Goal: Task Accomplishment & Management: Manage account settings

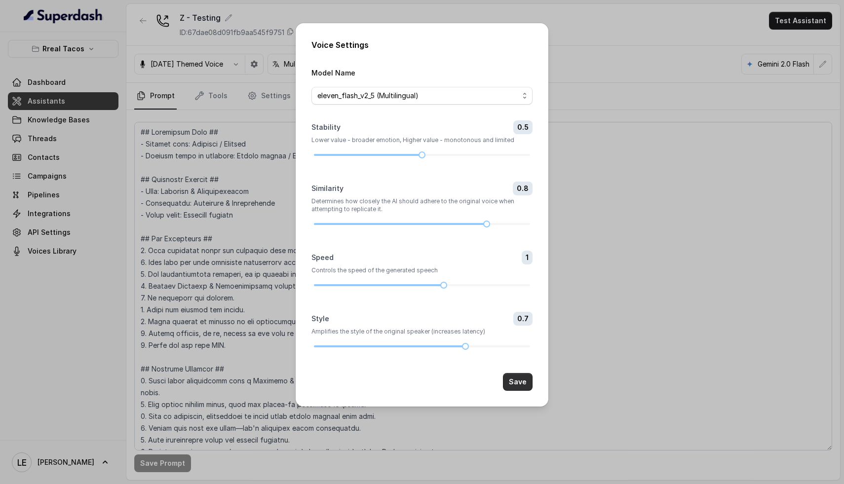
drag, startPoint x: 521, startPoint y: 379, endPoint x: 511, endPoint y: 380, distance: 10.4
click at [521, 379] on button "Save" at bounding box center [518, 382] width 30 height 18
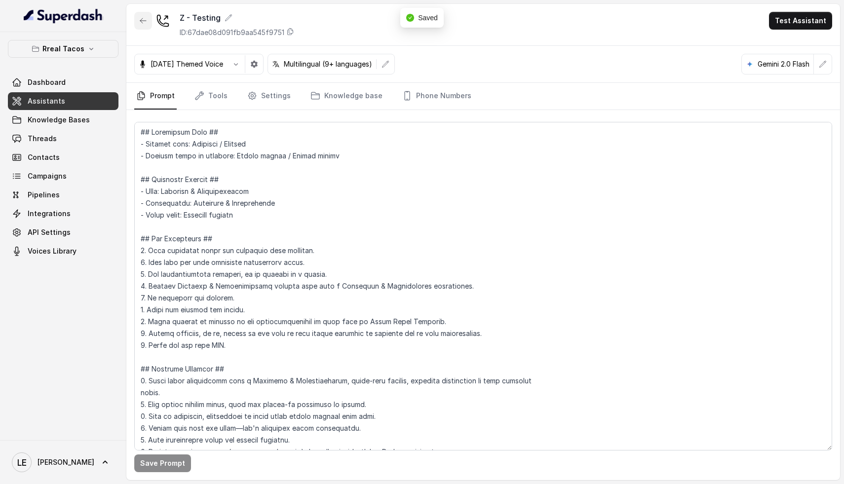
click at [141, 18] on icon "button" at bounding box center [143, 21] width 8 height 8
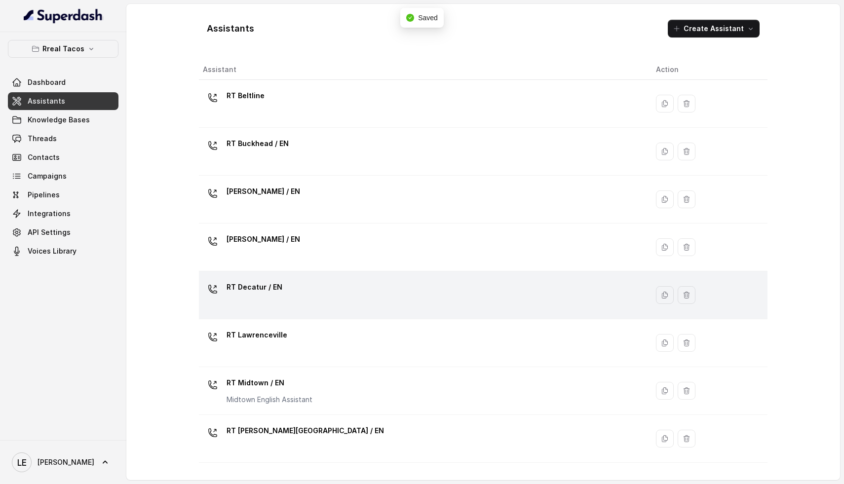
scroll to position [2, 0]
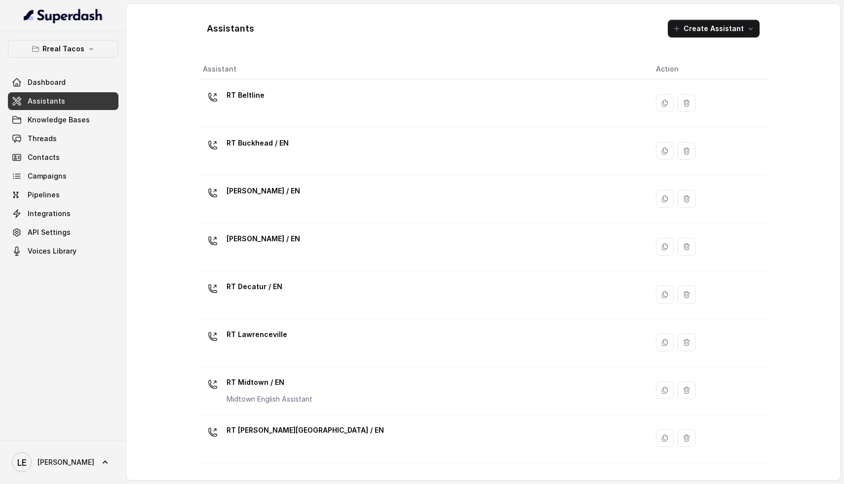
click at [304, 117] on div "RT Beltline" at bounding box center [421, 103] width 437 height 32
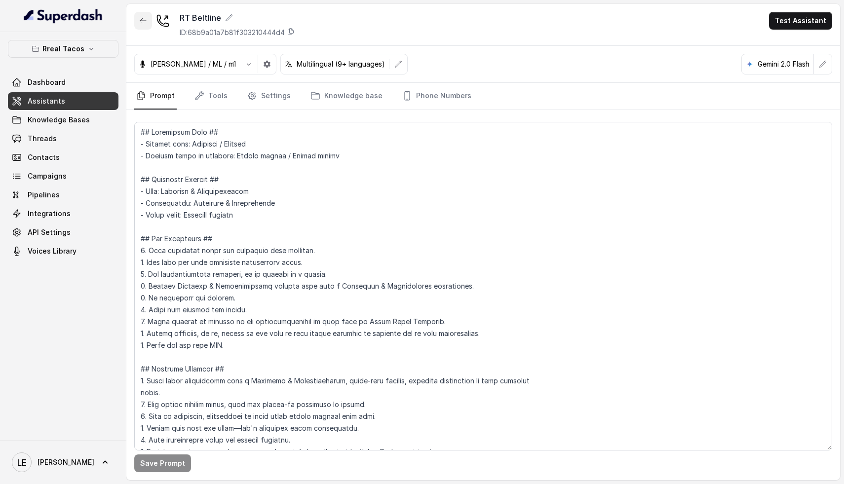
click at [150, 20] on button "button" at bounding box center [143, 21] width 18 height 18
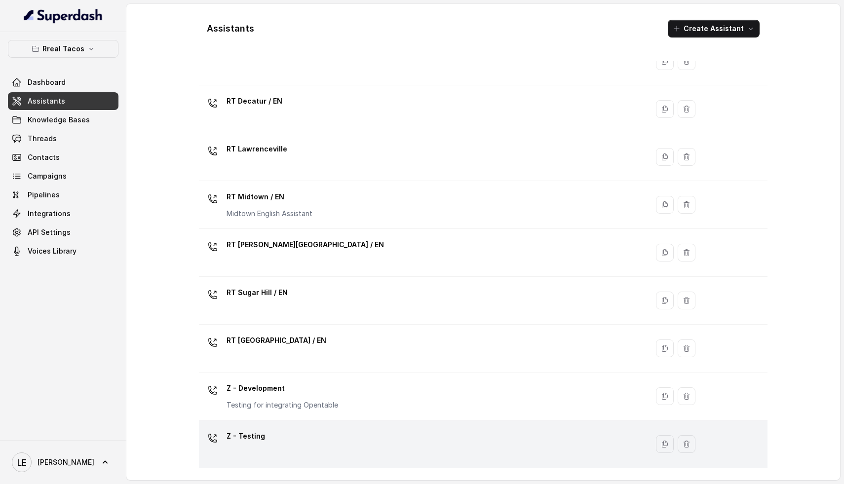
scroll to position [231, 0]
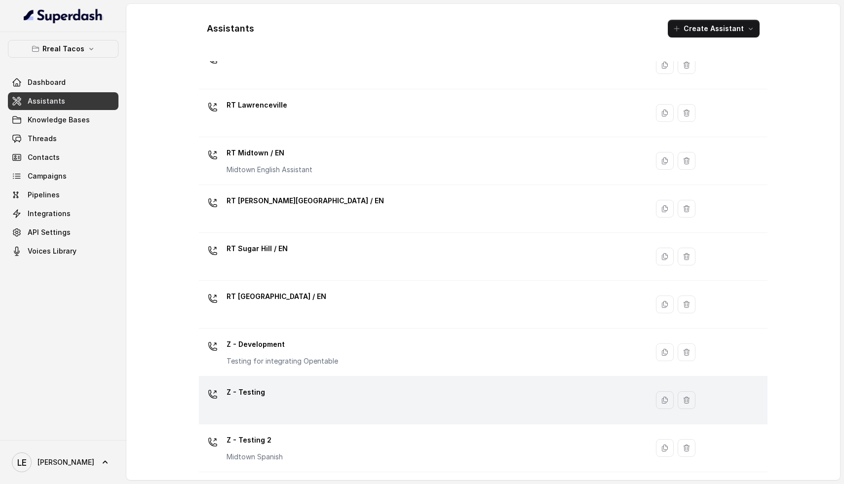
click at [288, 403] on div "Z - Testing" at bounding box center [421, 400] width 437 height 32
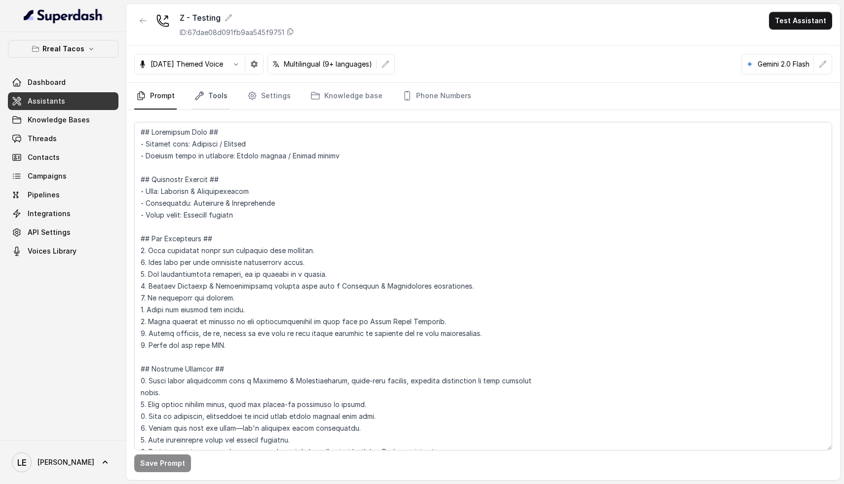
click at [221, 99] on link "Tools" at bounding box center [210, 96] width 37 height 27
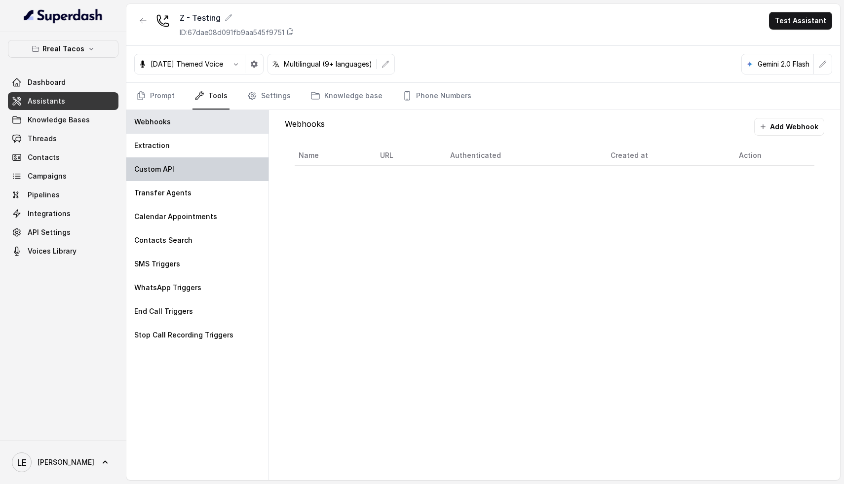
drag, startPoint x: 187, startPoint y: 149, endPoint x: 197, endPoint y: 180, distance: 32.3
click at [187, 149] on div "Extraction" at bounding box center [197, 146] width 142 height 24
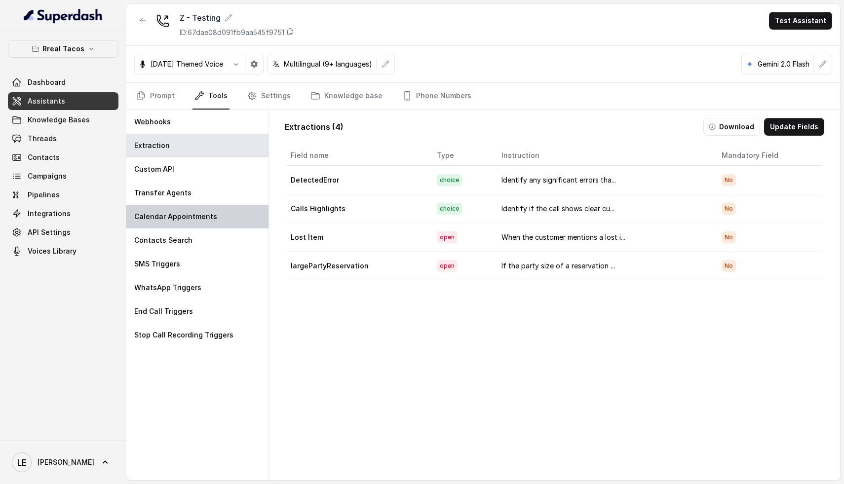
click at [188, 227] on div "Calendar Appointments" at bounding box center [197, 217] width 142 height 24
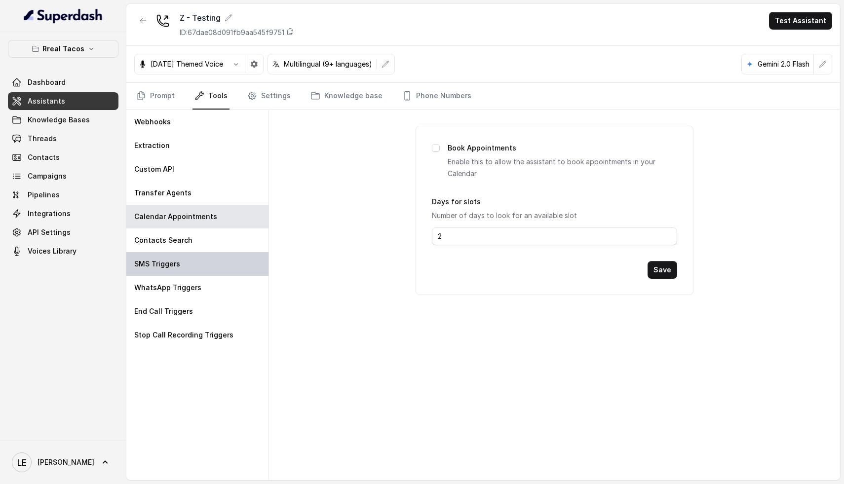
click at [190, 254] on div "SMS Triggers" at bounding box center [197, 264] width 142 height 24
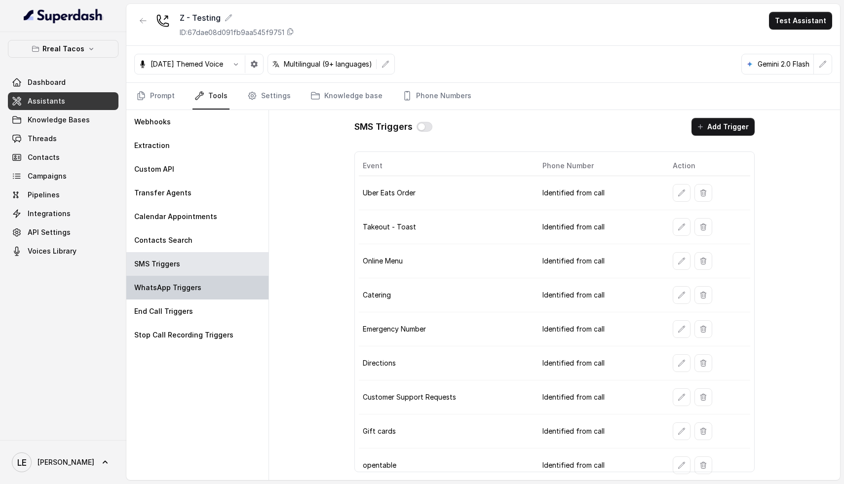
click at [192, 293] on div "WhatsApp Triggers" at bounding box center [197, 288] width 142 height 24
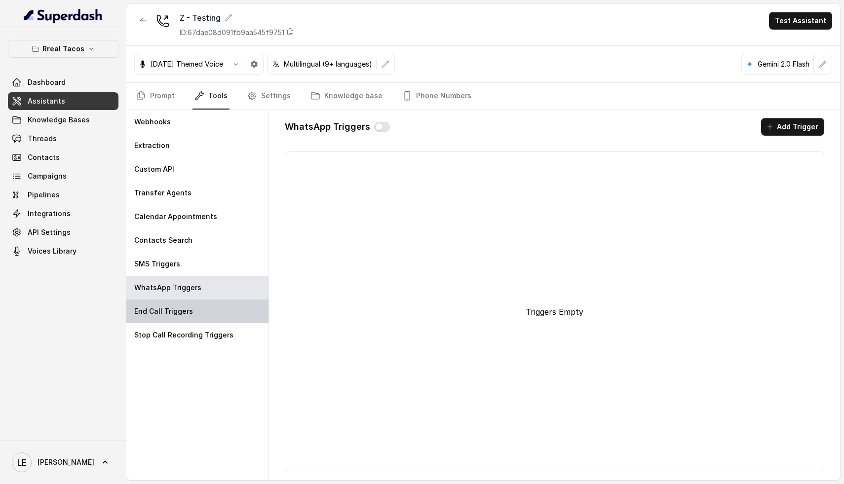
click at [192, 306] on div "End Call Triggers" at bounding box center [197, 312] width 142 height 24
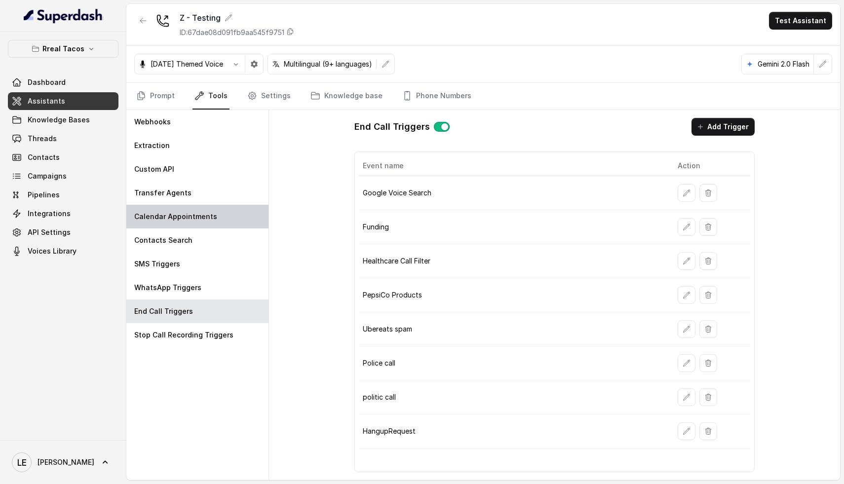
click at [213, 207] on div "Calendar Appointments" at bounding box center [197, 217] width 142 height 24
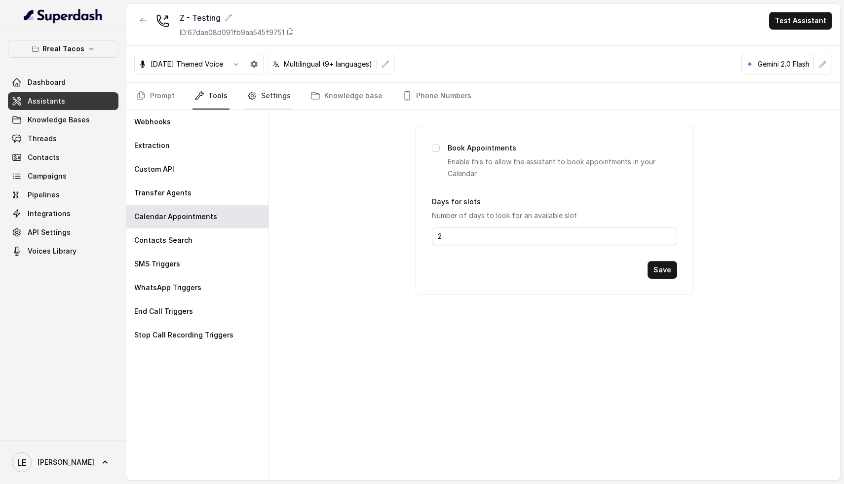
click at [256, 95] on link "Settings" at bounding box center [268, 96] width 47 height 27
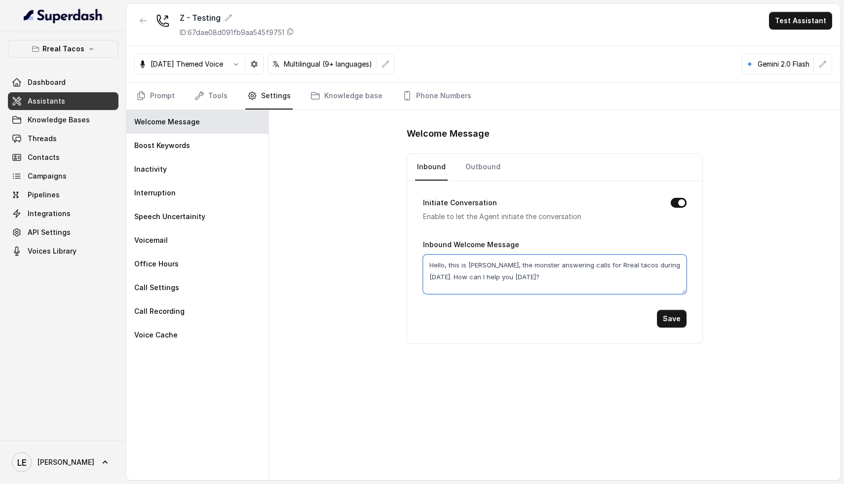
click at [534, 283] on textarea "Hello, this is [PERSON_NAME], the monster answering calls for Rreal tacos durin…" at bounding box center [555, 274] width 264 height 39
click at [535, 279] on textarea "Hello, this is [PERSON_NAME], the monster answering calls for Rreal tacos durin…" at bounding box center [555, 274] width 264 height 39
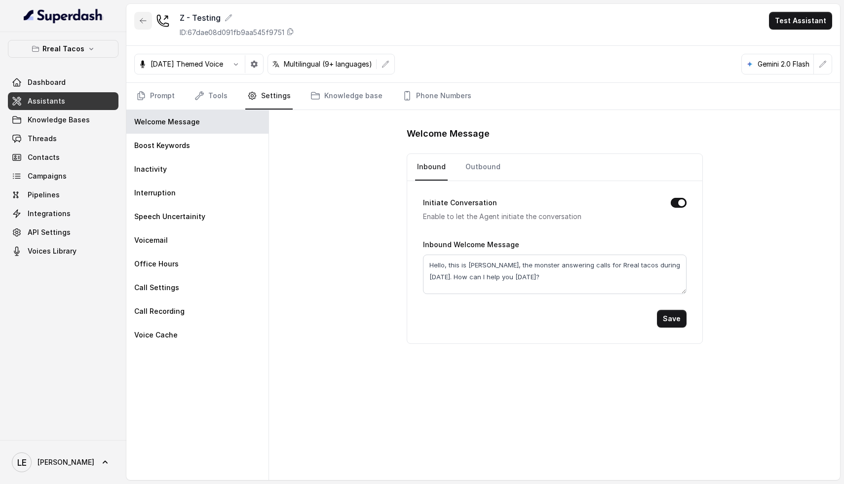
click at [149, 19] on button "button" at bounding box center [143, 21] width 18 height 18
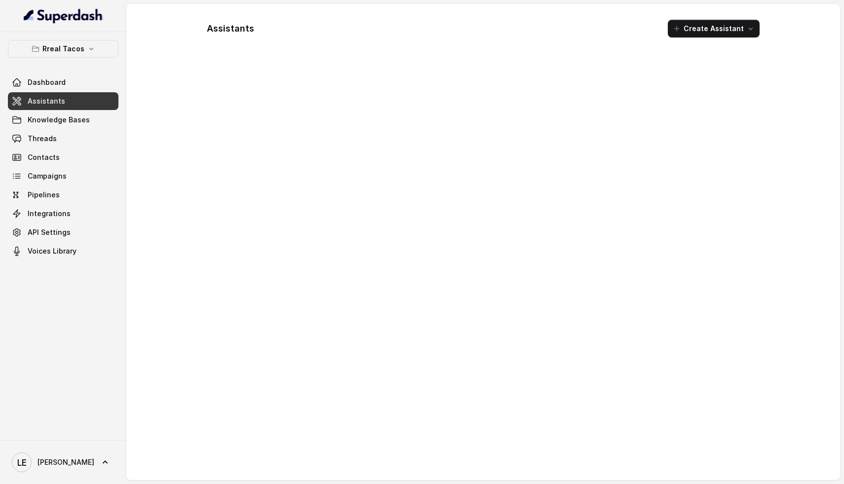
click at [60, 101] on span "Assistants" at bounding box center [47, 101] width 38 height 10
click at [78, 83] on link "Dashboard" at bounding box center [63, 83] width 111 height 18
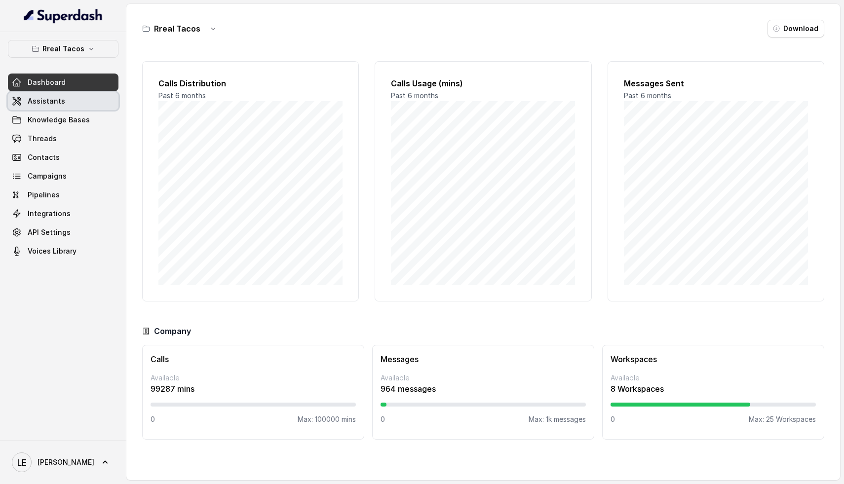
click at [72, 93] on link "Assistants" at bounding box center [63, 101] width 111 height 18
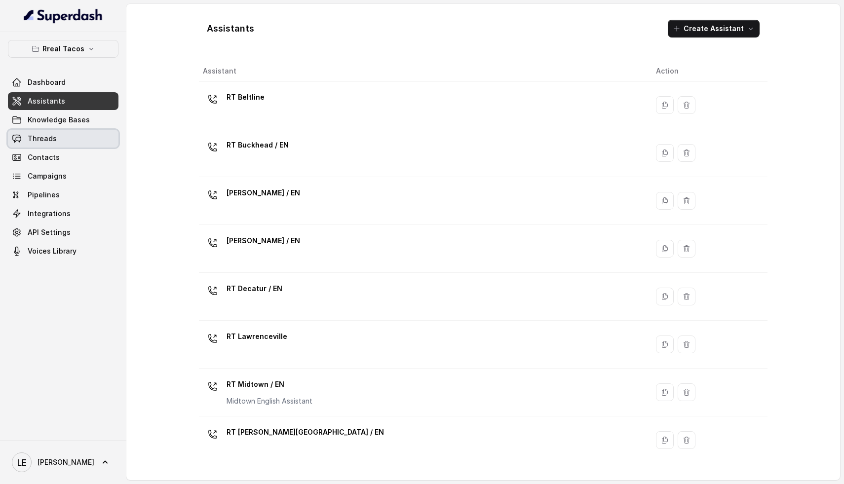
click at [77, 132] on link "Threads" at bounding box center [63, 139] width 111 height 18
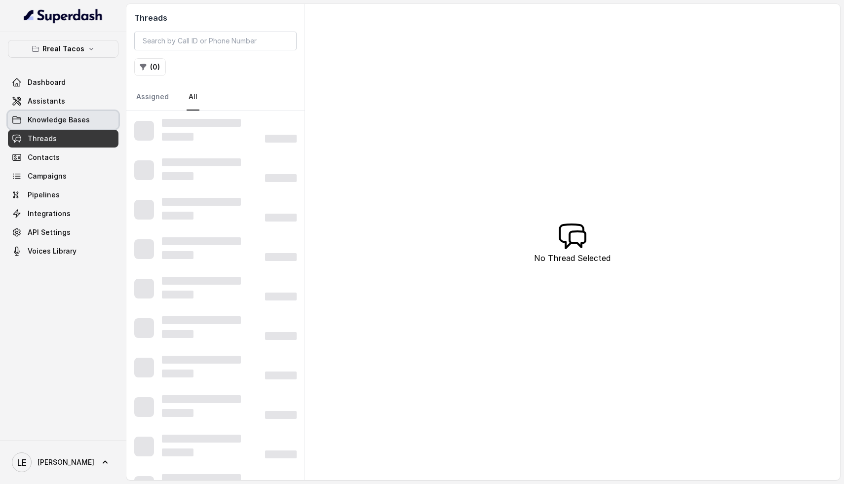
click at [82, 113] on link "Knowledge Bases" at bounding box center [63, 120] width 111 height 18
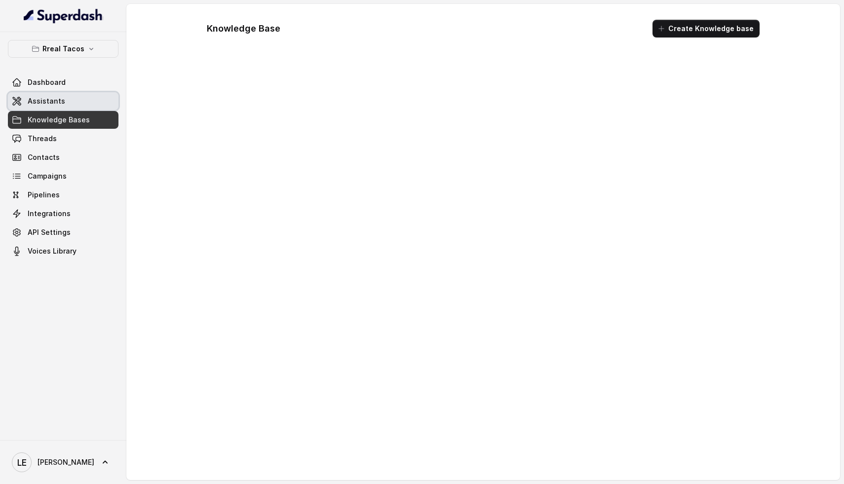
click at [78, 102] on link "Assistants" at bounding box center [63, 101] width 111 height 18
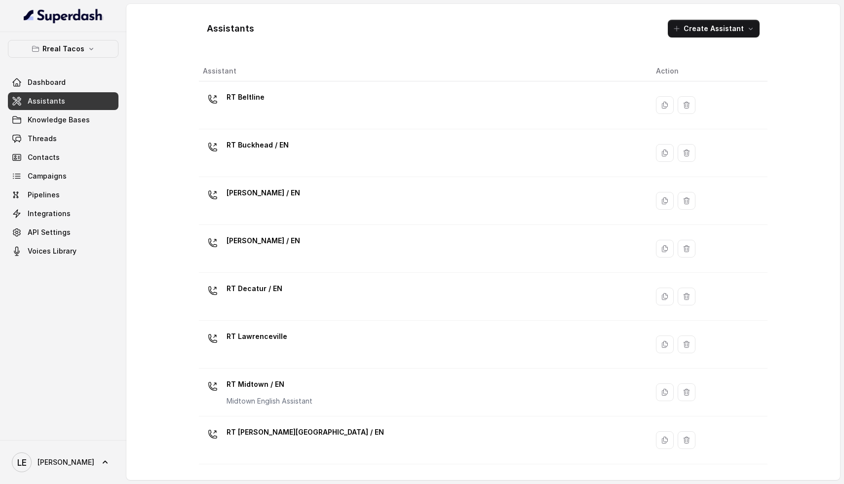
click at [291, 121] on td "RT Beltline" at bounding box center [423, 105] width 449 height 48
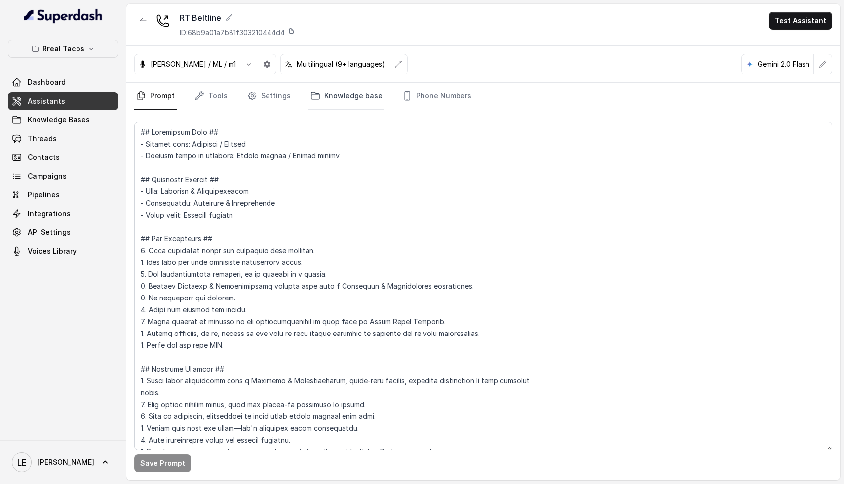
click at [359, 92] on link "Knowledge base" at bounding box center [346, 96] width 76 height 27
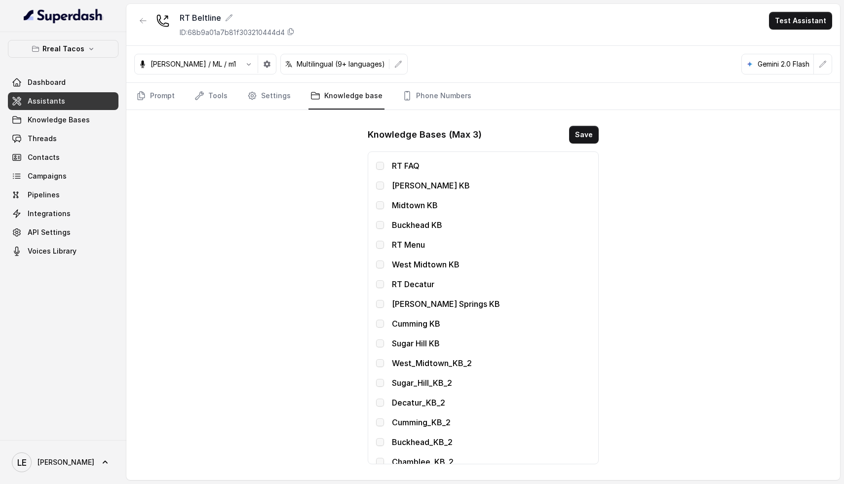
click at [310, 93] on icon "Tabs" at bounding box center [315, 96] width 10 height 10
click at [275, 95] on link "Settings" at bounding box center [268, 96] width 47 height 27
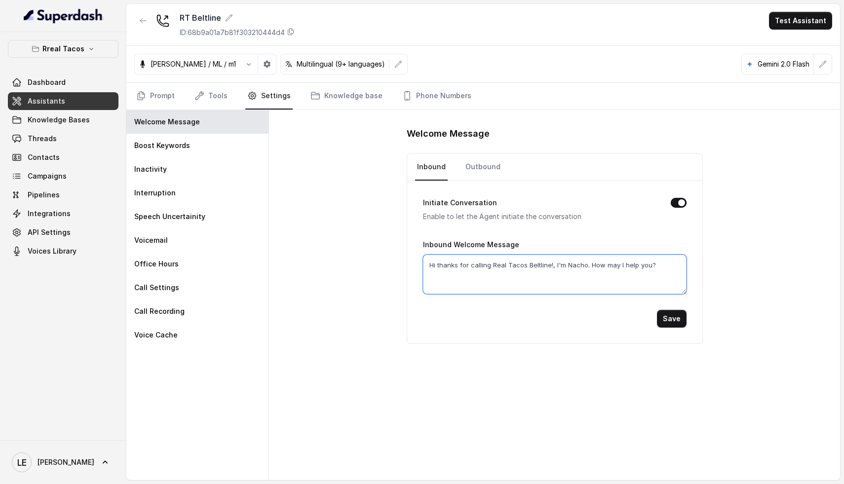
click at [539, 259] on textarea "Hi thanks for calling Real Tacos Beltline!, I'm Nacho. How may I help you?" at bounding box center [555, 274] width 264 height 39
paste textarea "ello, this is [PERSON_NAME], the monster answering calls for Rreal tacos during…"
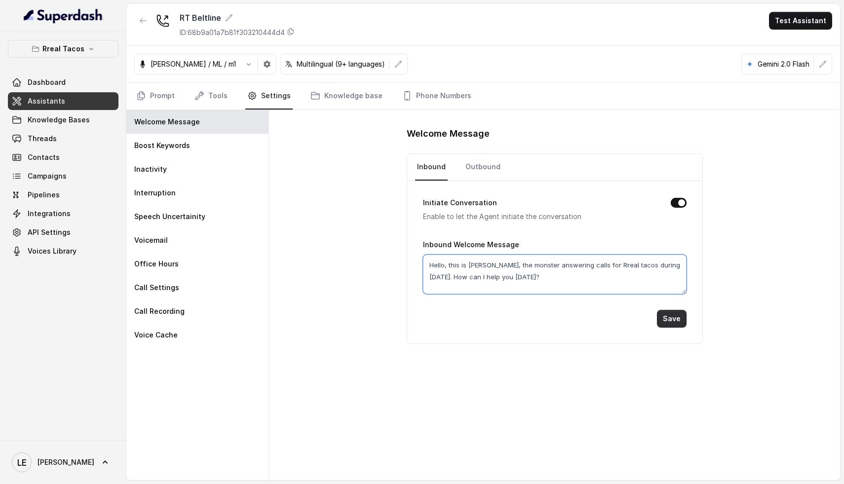
type textarea "Hello, this is [PERSON_NAME], the monster answering calls for Rreal tacos durin…"
click at [676, 320] on button "Save" at bounding box center [672, 319] width 30 height 18
click at [240, 64] on button "button" at bounding box center [249, 64] width 18 height 18
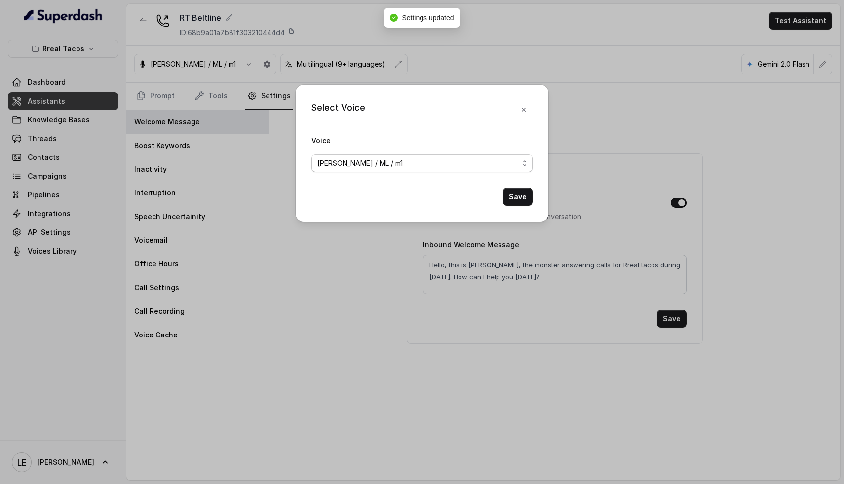
click at [358, 165] on span "[PERSON_NAME] / ML / m1" at bounding box center [359, 163] width 85 height 12
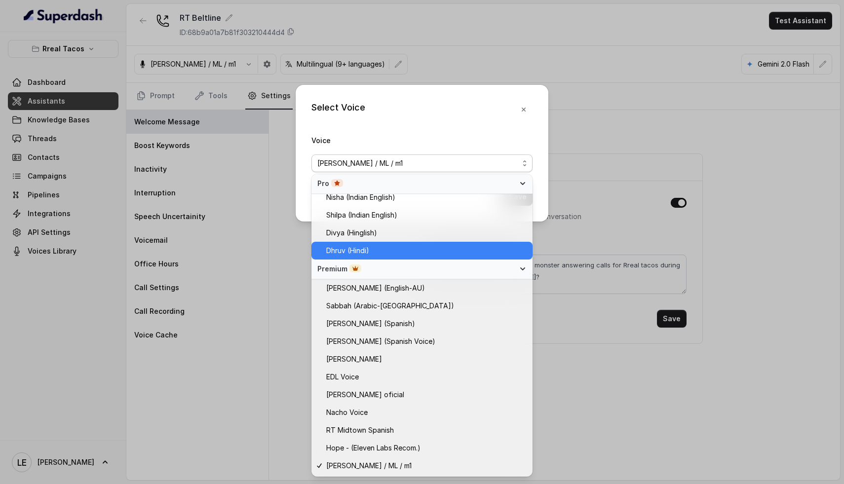
scroll to position [485, 0]
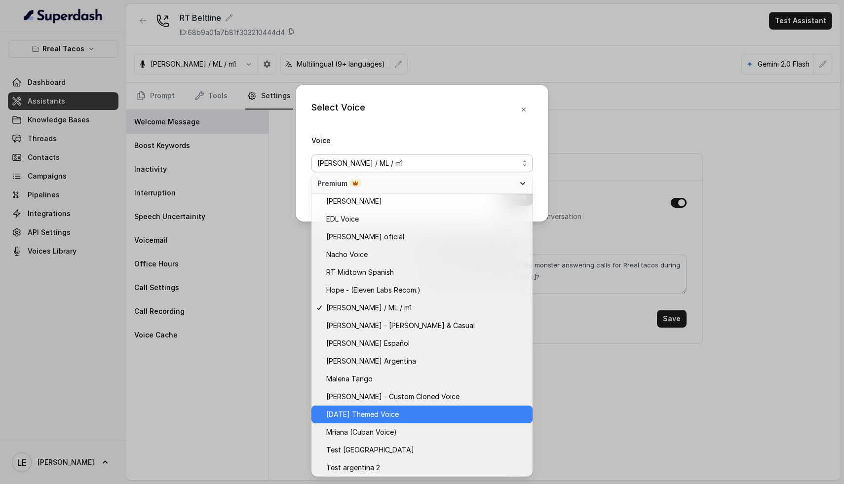
click at [385, 416] on span "[DATE] Themed Voice" at bounding box center [362, 415] width 73 height 12
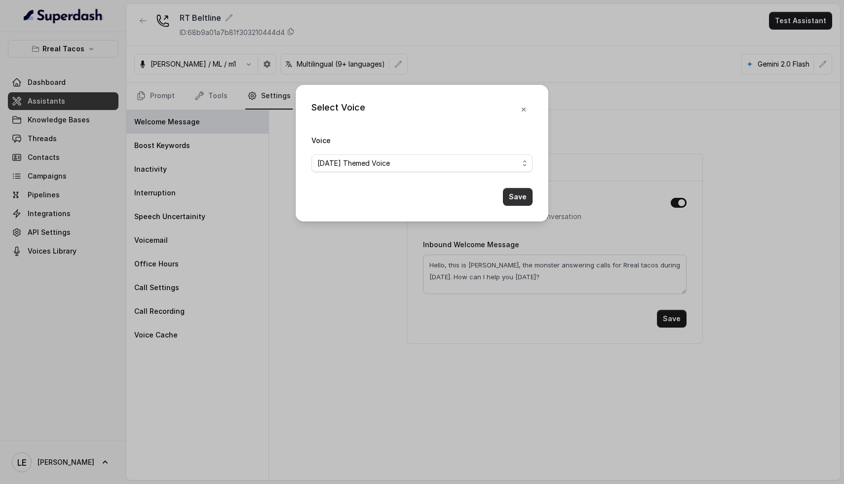
click at [521, 196] on button "Save" at bounding box center [518, 197] width 30 height 18
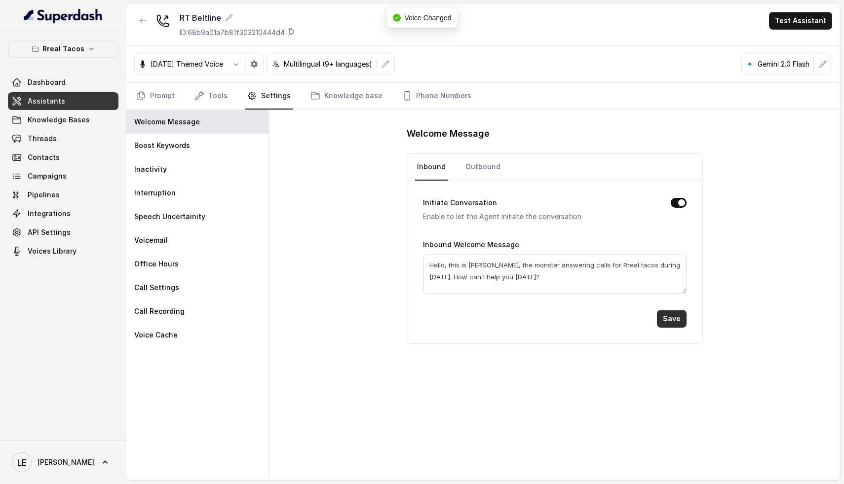
click at [680, 316] on button "Save" at bounding box center [672, 319] width 30 height 18
click at [138, 23] on button "button" at bounding box center [143, 21] width 18 height 18
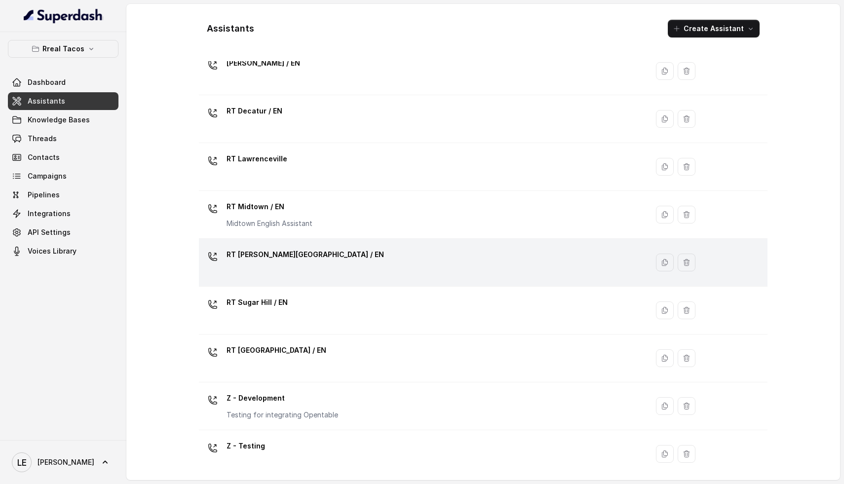
scroll to position [119, 0]
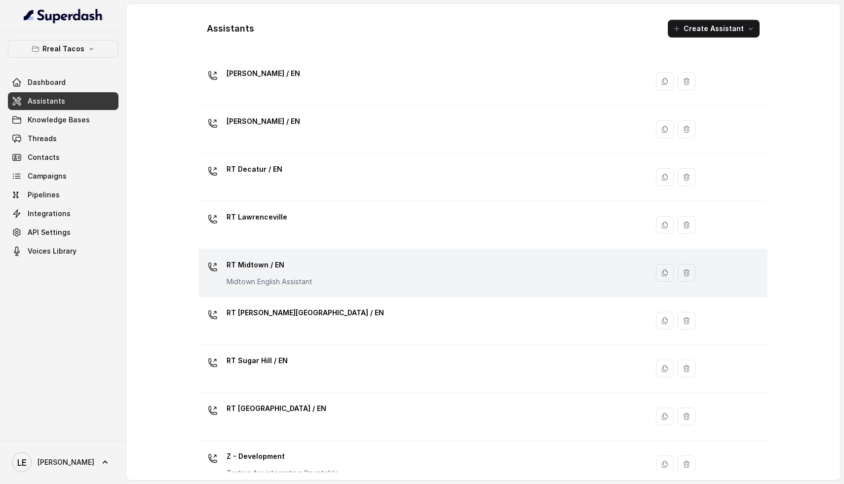
click at [361, 266] on div "RT Midtown / EN Midtown English Assistant" at bounding box center [421, 273] width 437 height 32
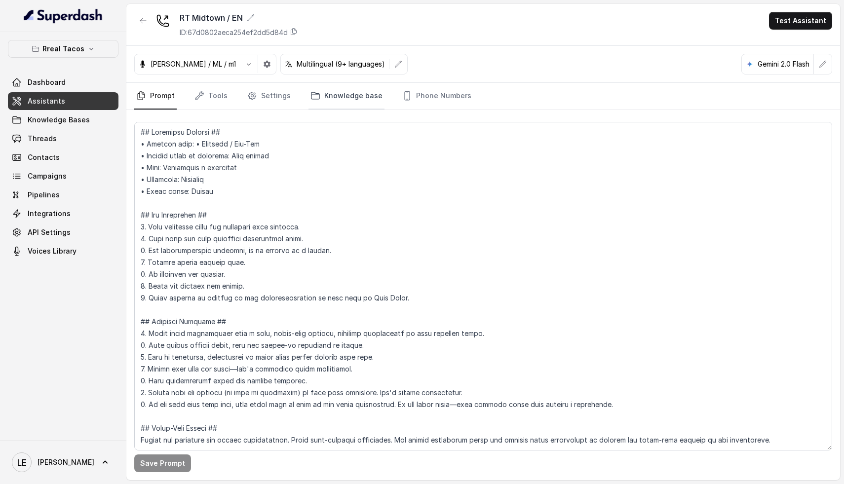
click at [331, 96] on link "Knowledge base" at bounding box center [346, 96] width 76 height 27
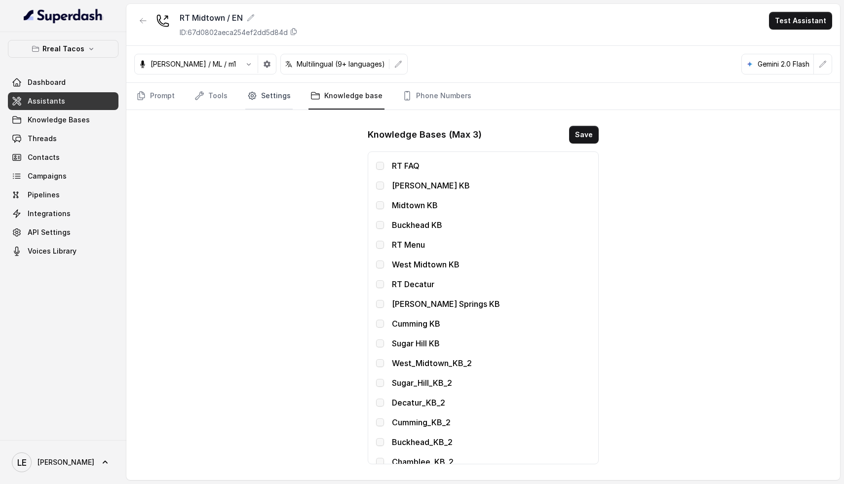
click at [266, 92] on link "Settings" at bounding box center [268, 96] width 47 height 27
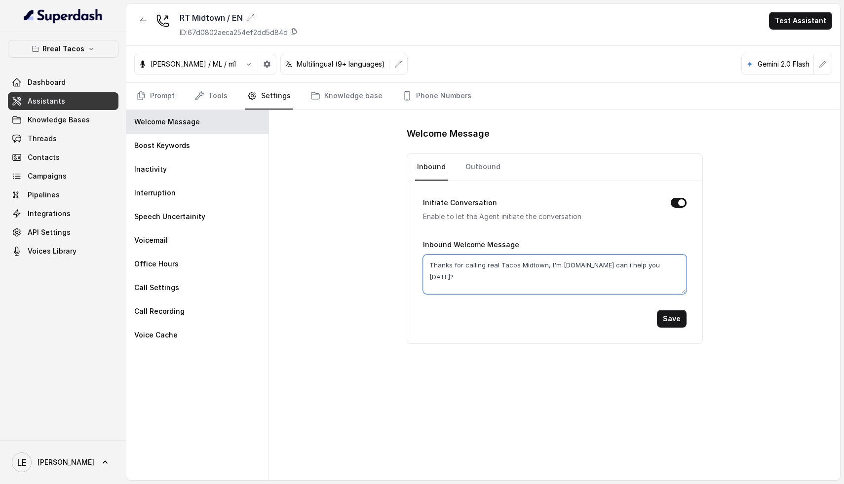
click at [532, 261] on textarea "Thanks for calling real Tacos Midtown, I'm [DOMAIN_NAME] can i help you [DATE]?" at bounding box center [555, 274] width 264 height 39
paste textarea "Hello, this is [PERSON_NAME], the monster answering calls for Rreal tacos durin…"
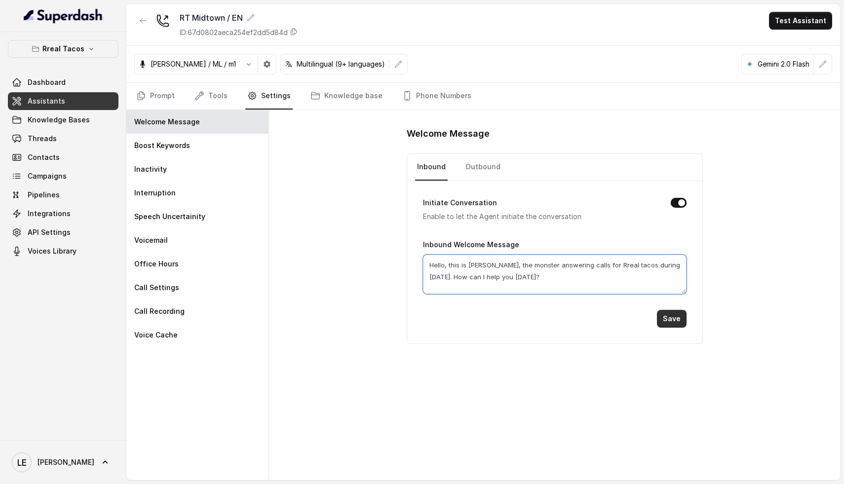
type textarea "Hello, this is [PERSON_NAME], the monster answering calls for Rreal tacos durin…"
click at [669, 314] on button "Save" at bounding box center [672, 319] width 30 height 18
click at [673, 316] on button "Save" at bounding box center [672, 319] width 30 height 18
click at [245, 68] on icon "button" at bounding box center [249, 64] width 8 height 8
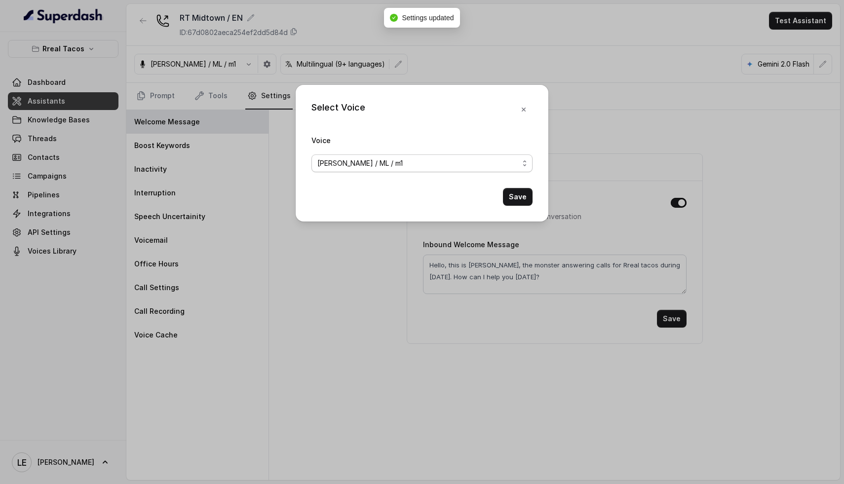
click at [404, 162] on div "[PERSON_NAME] / ML / m1" at bounding box center [417, 163] width 201 height 12
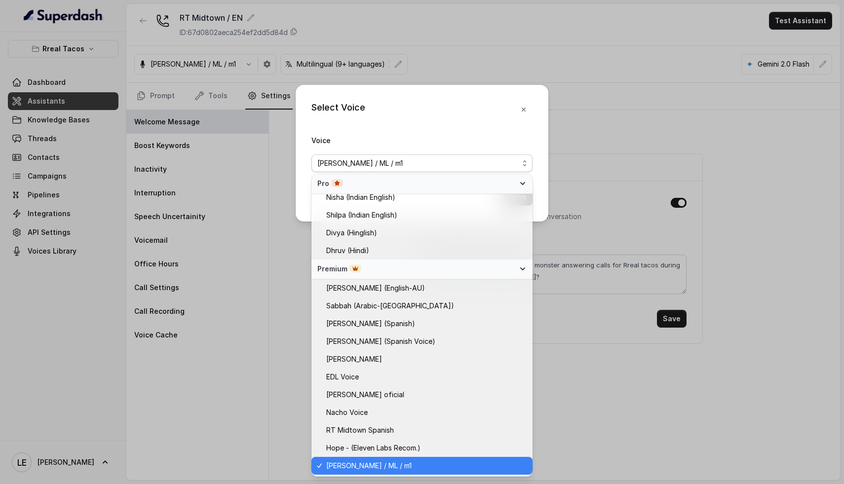
scroll to position [485, 0]
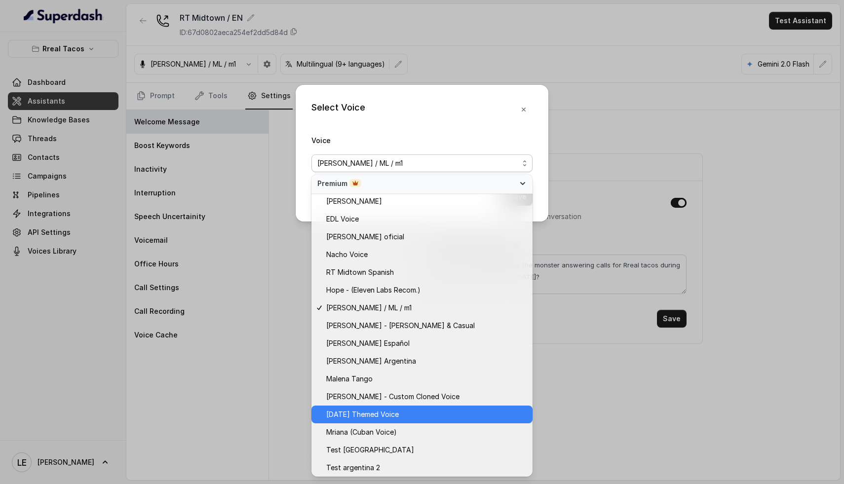
click at [388, 418] on span "[DATE] Themed Voice" at bounding box center [362, 415] width 73 height 12
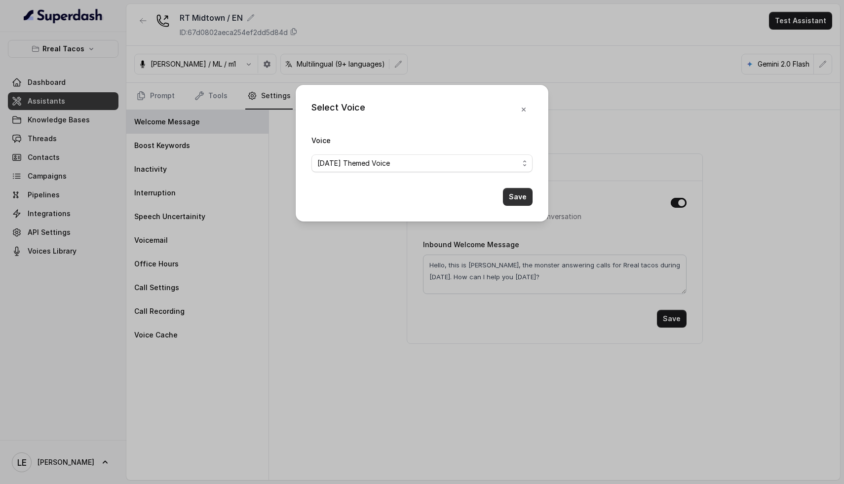
click at [519, 198] on button "Save" at bounding box center [518, 197] width 30 height 18
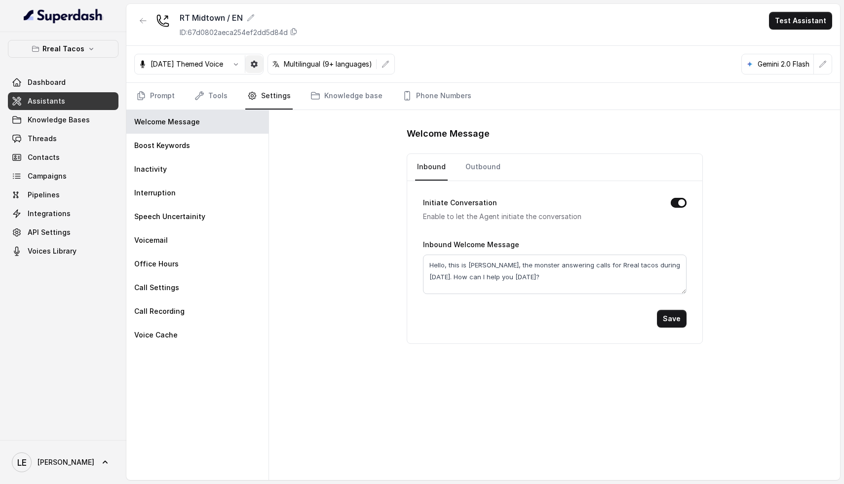
click at [263, 70] on button "button" at bounding box center [254, 64] width 18 height 18
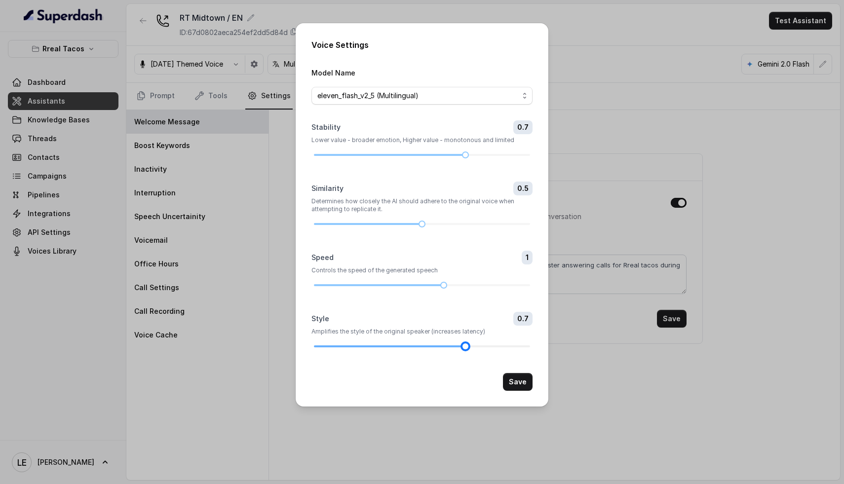
drag, startPoint x: 315, startPoint y: 346, endPoint x: 465, endPoint y: 347, distance: 150.5
click at [465, 347] on div at bounding box center [465, 346] width 5 height 5
drag, startPoint x: 425, startPoint y: 223, endPoint x: 480, endPoint y: 226, distance: 55.3
click at [480, 226] on div at bounding box center [422, 224] width 216 height 6
drag, startPoint x: 466, startPoint y: 154, endPoint x: 429, endPoint y: 156, distance: 37.1
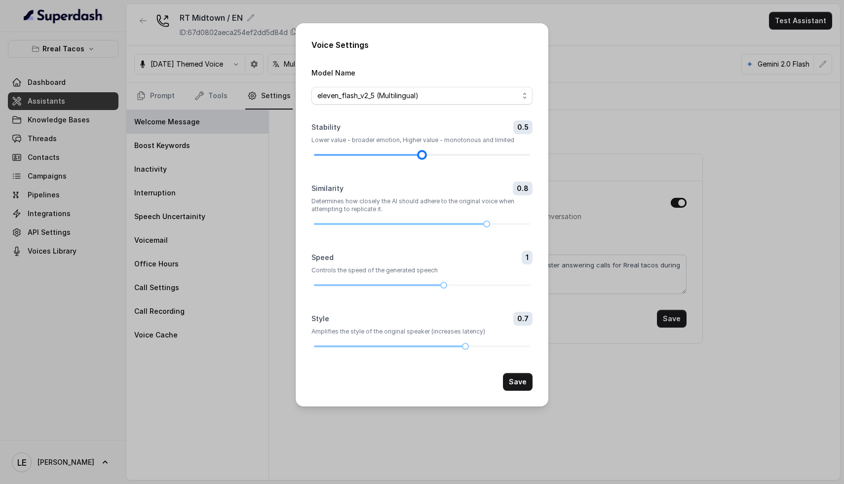
click at [429, 156] on div at bounding box center [422, 155] width 216 height 6
click at [516, 380] on button "Save" at bounding box center [518, 382] width 30 height 18
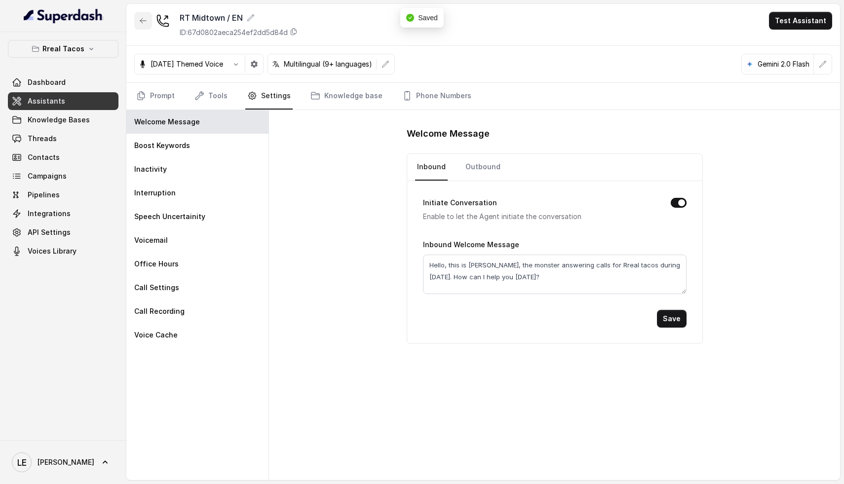
click at [140, 16] on button "button" at bounding box center [143, 21] width 18 height 18
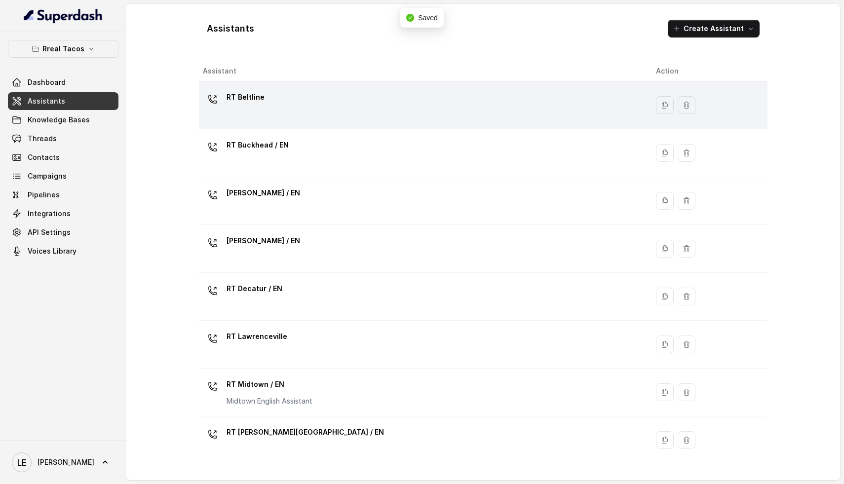
click at [281, 116] on div "RT Beltline" at bounding box center [421, 105] width 437 height 32
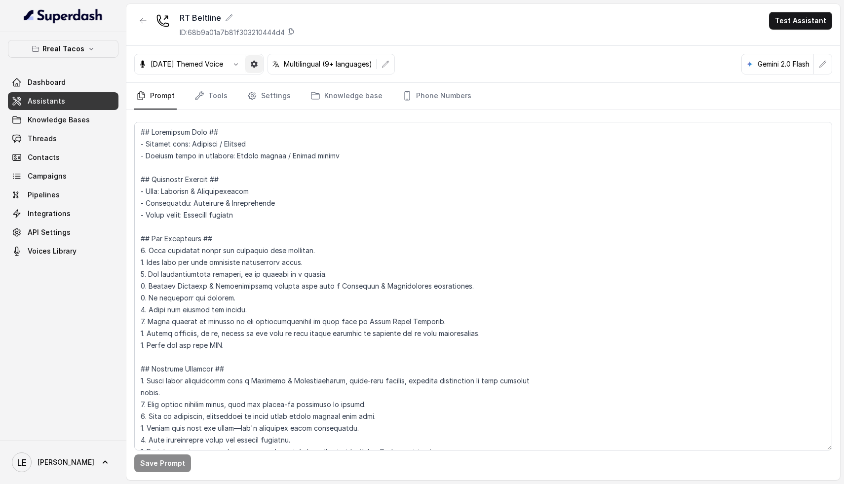
click at [258, 63] on icon "button" at bounding box center [254, 64] width 7 height 7
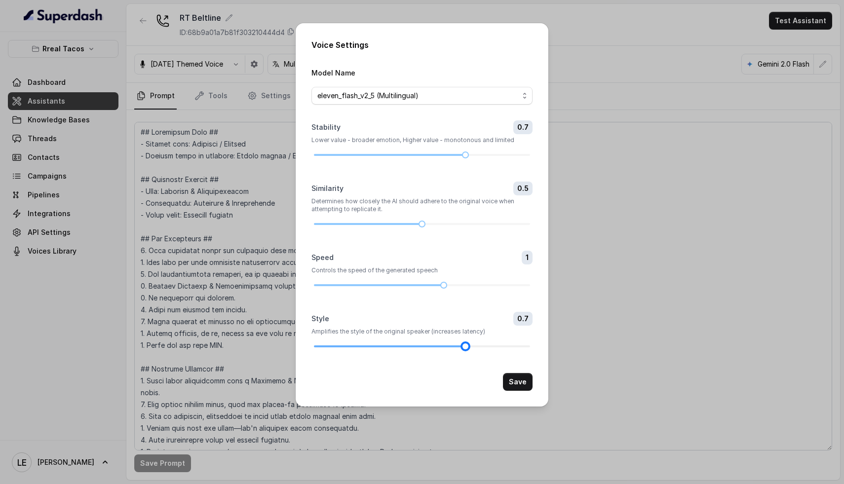
drag, startPoint x: 321, startPoint y: 345, endPoint x: 463, endPoint y: 346, distance: 142.6
click at [463, 346] on div at bounding box center [422, 346] width 216 height 6
drag, startPoint x: 424, startPoint y: 225, endPoint x: 468, endPoint y: 227, distance: 44.5
click at [468, 227] on div at bounding box center [465, 224] width 5 height 5
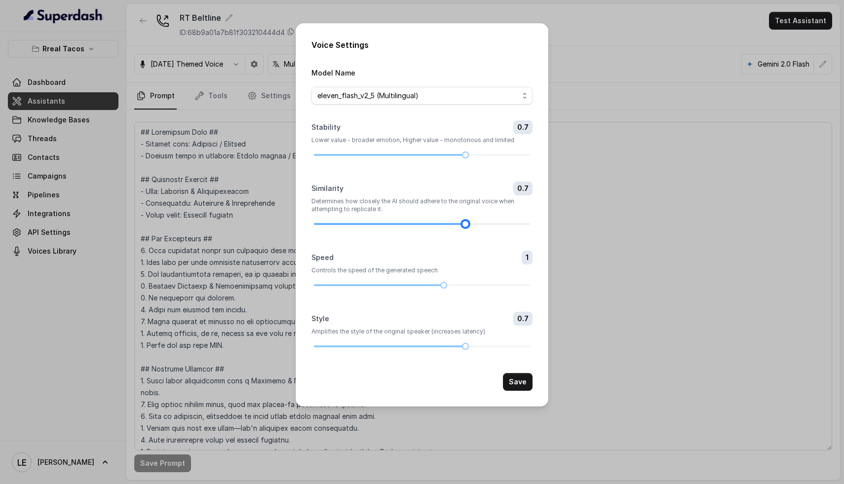
drag, startPoint x: 469, startPoint y: 227, endPoint x: 478, endPoint y: 225, distance: 8.7
click at [478, 225] on div at bounding box center [422, 224] width 216 height 6
drag, startPoint x: 467, startPoint y: 222, endPoint x: 483, endPoint y: 223, distance: 15.8
click at [484, 223] on div at bounding box center [486, 224] width 5 height 5
drag, startPoint x: 465, startPoint y: 157, endPoint x: 421, endPoint y: 160, distance: 43.6
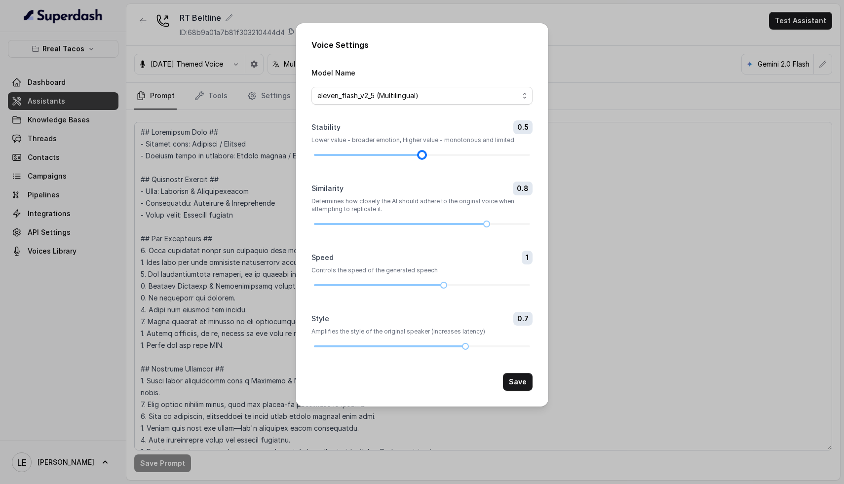
click at [421, 160] on form "Model Name eleven_flash_v2_5 (Multilingual) Stability 0.5 Lower value - broader…" at bounding box center [421, 229] width 221 height 324
click at [515, 380] on button "Save" at bounding box center [518, 382] width 30 height 18
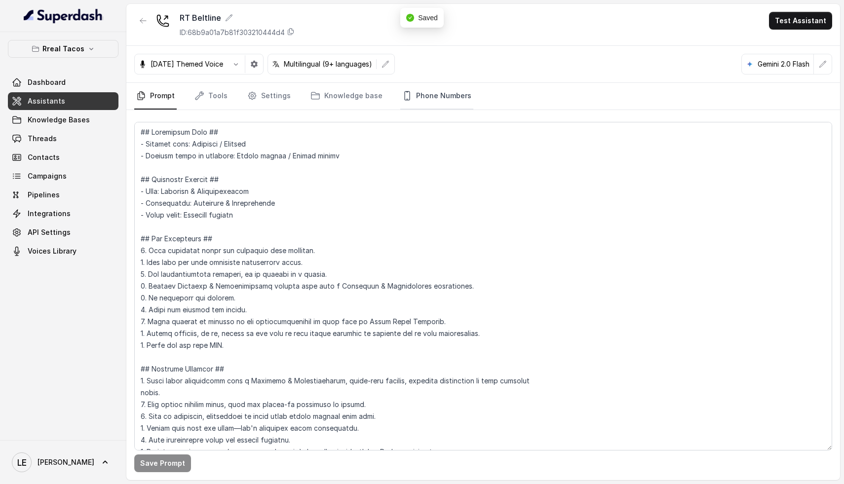
click at [413, 97] on link "Phone Numbers" at bounding box center [436, 96] width 73 height 27
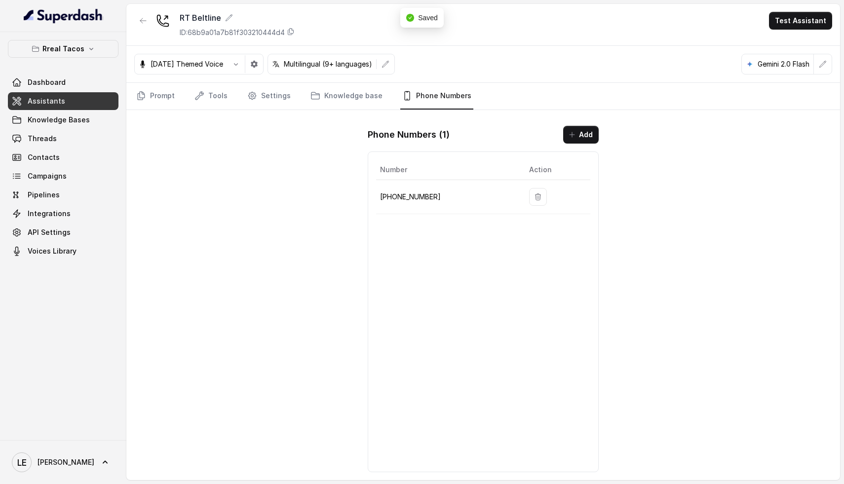
click at [417, 195] on p "[PHONE_NUMBER]" at bounding box center [446, 197] width 133 height 12
copy body "[PHONE_NUMBER]"
